Goal: Information Seeking & Learning: Learn about a topic

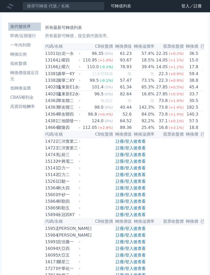
scroll to position [27, 0]
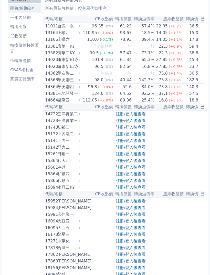
click at [33, 9] on li "即將/近期發行" at bounding box center [24, 8] width 33 height 6
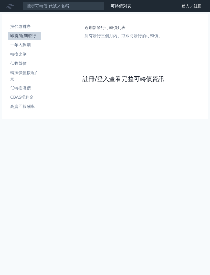
click at [152, 75] on link "註冊/登入查看完整可轉債資訊" at bounding box center [123, 79] width 82 height 8
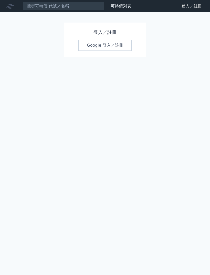
click at [125, 46] on link "Google 登入／註冊" at bounding box center [104, 45] width 53 height 11
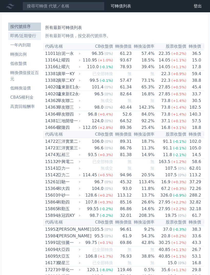
click at [34, 35] on li "即將/近期發行" at bounding box center [24, 36] width 33 height 6
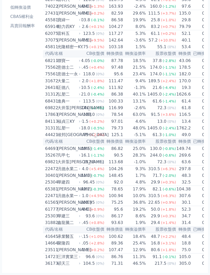
scroll to position [0, 26]
